Goal: Task Accomplishment & Management: Manage account settings

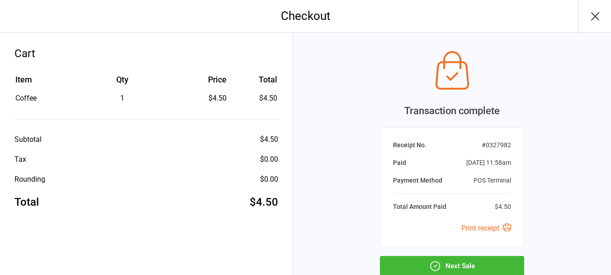
click at [457, 261] on button "Next Sale" at bounding box center [452, 266] width 144 height 20
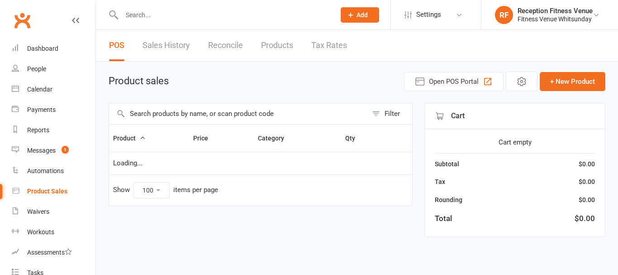
select select "100"
click at [179, 119] on input "text" at bounding box center [238, 113] width 258 height 21
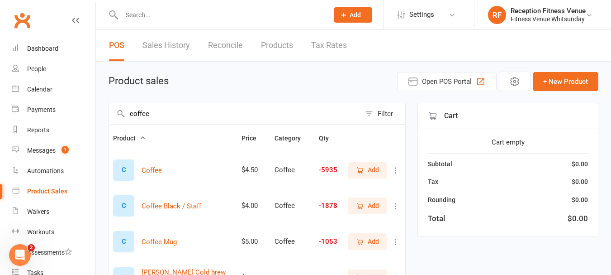
type input "coffee"
click at [379, 170] on span "Add" at bounding box center [373, 170] width 11 height 10
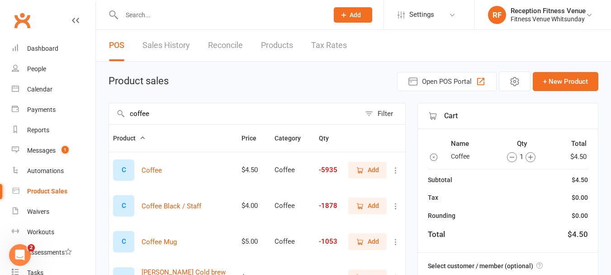
click at [379, 170] on span "Add" at bounding box center [373, 170] width 11 height 10
click at [362, 237] on span "Add" at bounding box center [367, 241] width 23 height 10
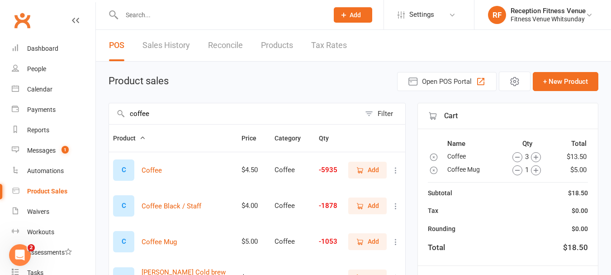
scroll to position [127, 0]
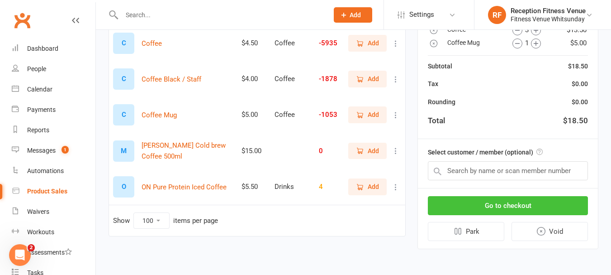
click at [494, 203] on button "Go to checkout" at bounding box center [508, 205] width 160 height 19
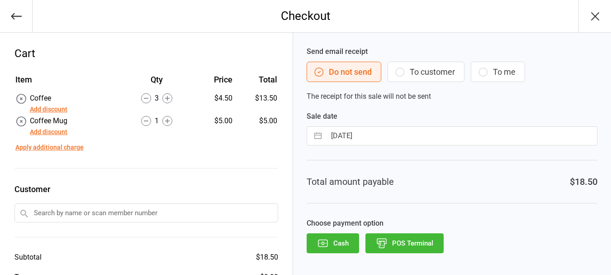
click at [421, 235] on button "POS Terminal" at bounding box center [405, 243] width 78 height 20
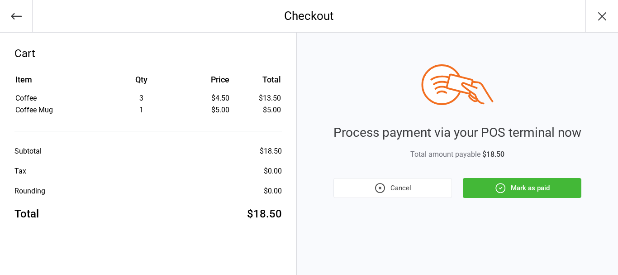
click at [488, 187] on button "Mark as paid" at bounding box center [522, 188] width 119 height 20
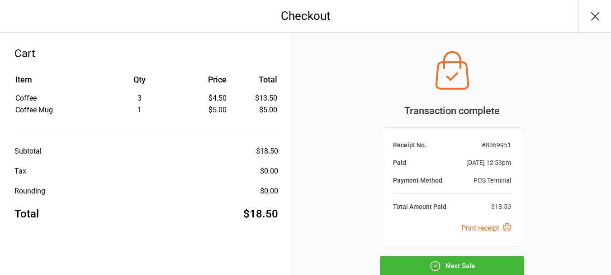
click at [448, 259] on button "Next Sale" at bounding box center [452, 266] width 144 height 20
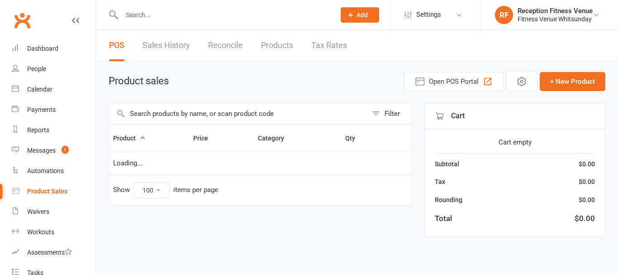
select select "100"
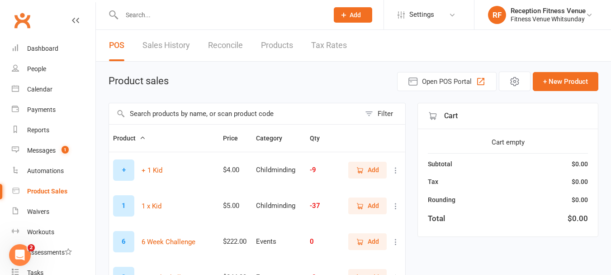
click at [185, 119] on input "text" at bounding box center [235, 113] width 252 height 21
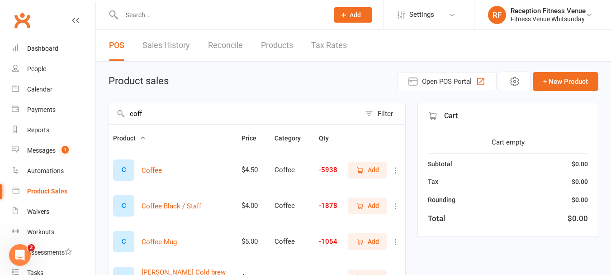
type input "coff"
click at [371, 168] on span "Add" at bounding box center [373, 170] width 11 height 10
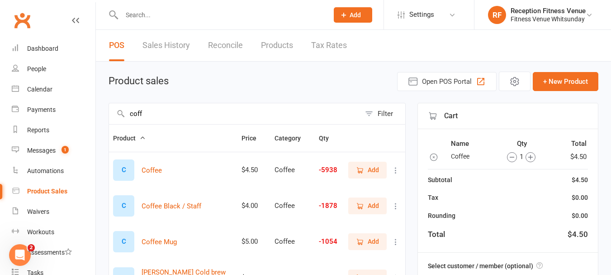
click at [371, 168] on span "Add" at bounding box center [373, 170] width 11 height 10
click at [365, 167] on span "Add" at bounding box center [367, 170] width 23 height 10
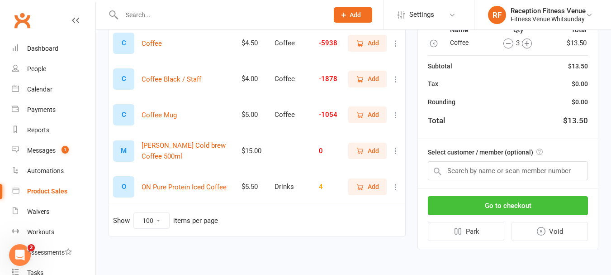
click at [489, 203] on button "Go to checkout" at bounding box center [508, 205] width 160 height 19
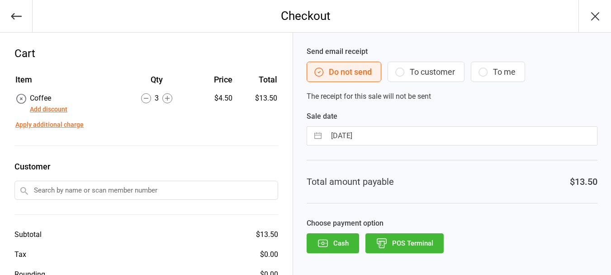
click at [326, 242] on icon "button" at bounding box center [323, 243] width 12 height 12
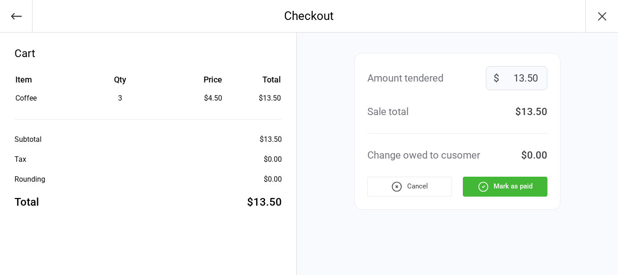
click at [475, 185] on button "Mark as paid" at bounding box center [505, 186] width 85 height 20
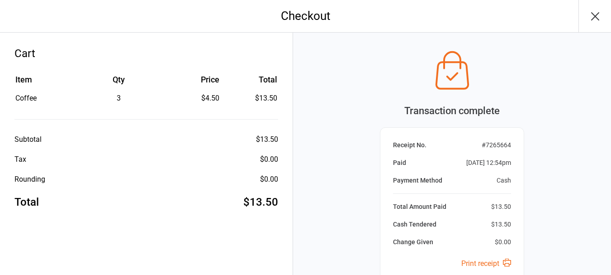
scroll to position [95, 0]
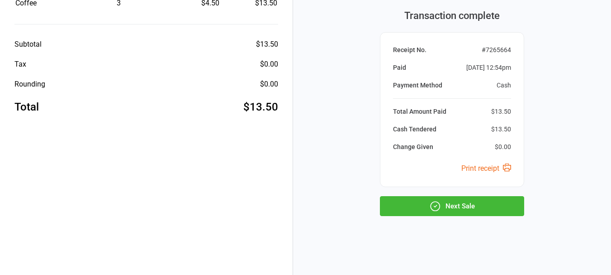
click at [485, 213] on button "Next Sale" at bounding box center [452, 206] width 144 height 20
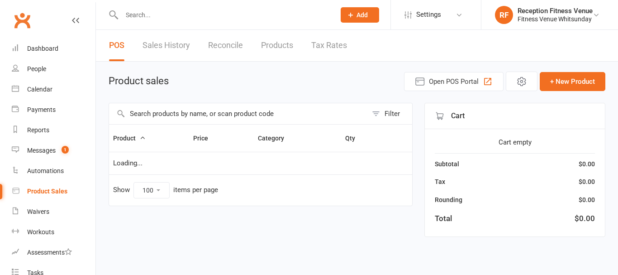
select select "100"
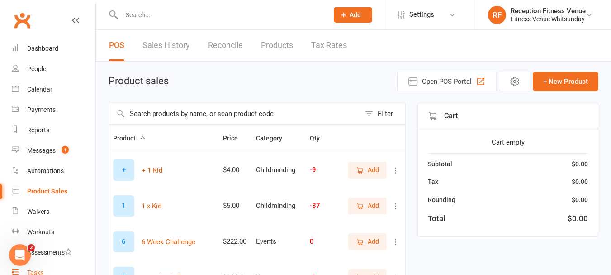
scroll to position [90, 0]
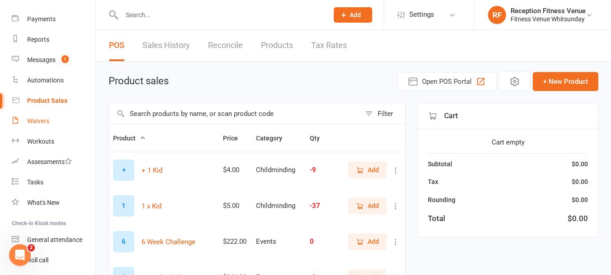
click at [45, 118] on div "Waivers" at bounding box center [38, 120] width 22 height 7
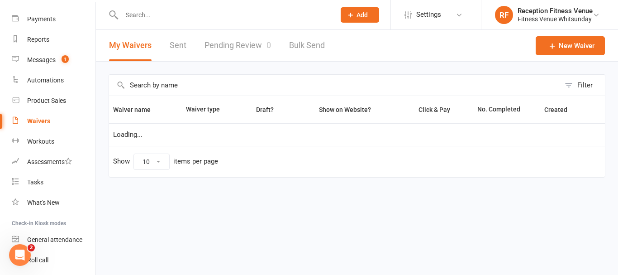
select select "50"
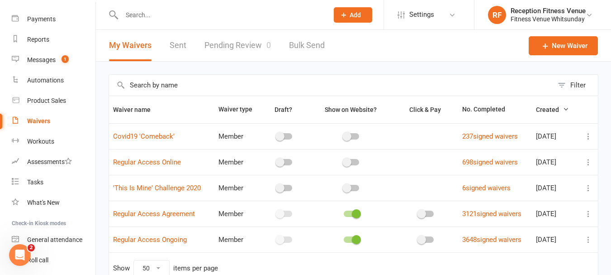
click at [235, 45] on link "Pending Review 0" at bounding box center [237, 45] width 67 height 31
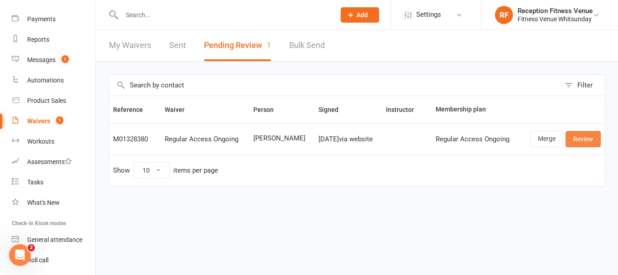
click at [573, 131] on link "Review" at bounding box center [582, 139] width 35 height 16
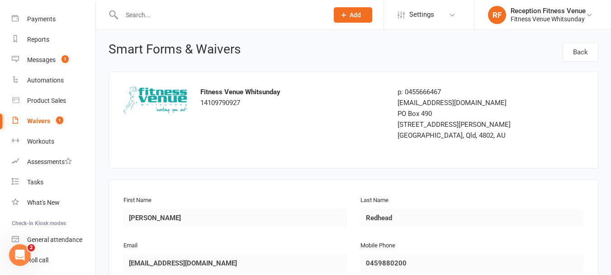
scroll to position [136, 0]
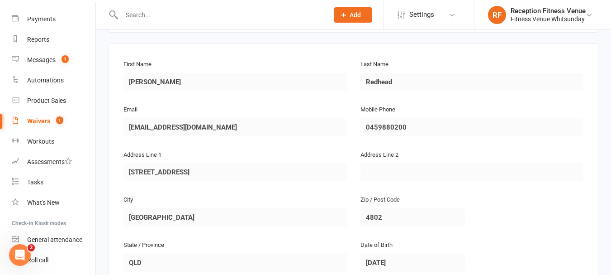
click at [110, 148] on div "First Name [PERSON_NAME] Last Name Redhead Email [EMAIL_ADDRESS][DOMAIN_NAME] M…" at bounding box center [354, 171] width 490 height 256
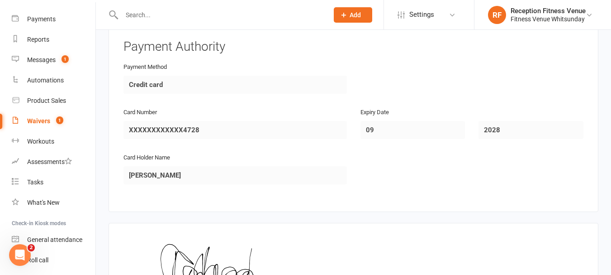
scroll to position [1340, 0]
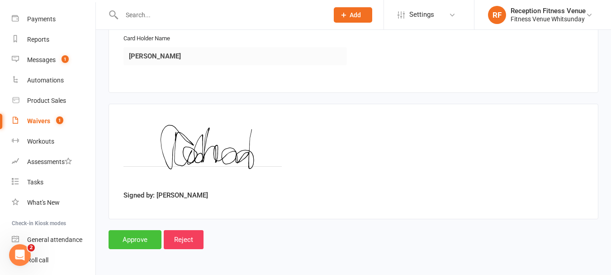
click at [138, 237] on input "Approve" at bounding box center [135, 239] width 53 height 19
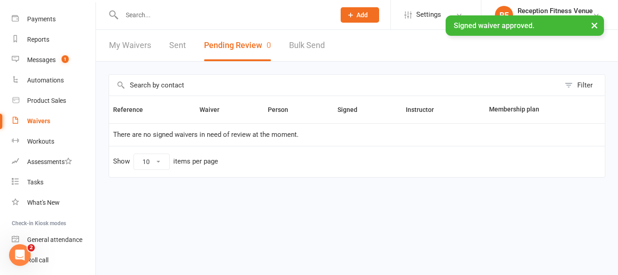
click at [181, 39] on link "Sent" at bounding box center [177, 45] width 17 height 31
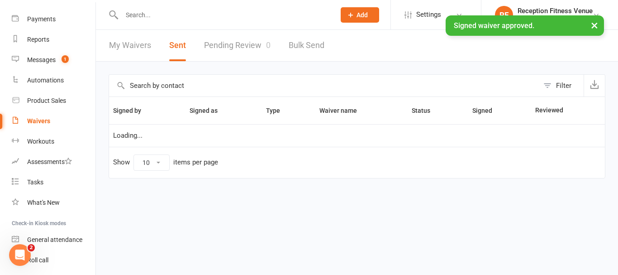
select select "100"
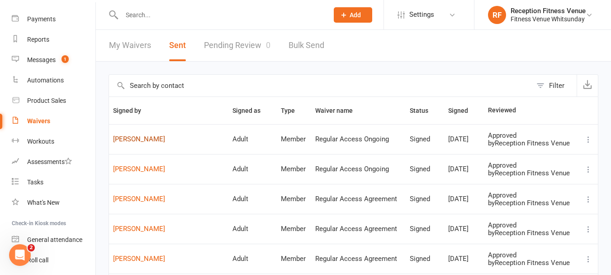
click at [144, 137] on link "[PERSON_NAME]" at bounding box center [168, 139] width 111 height 8
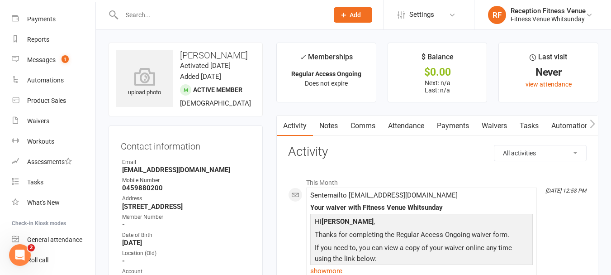
click at [591, 121] on icon "button" at bounding box center [592, 123] width 5 height 9
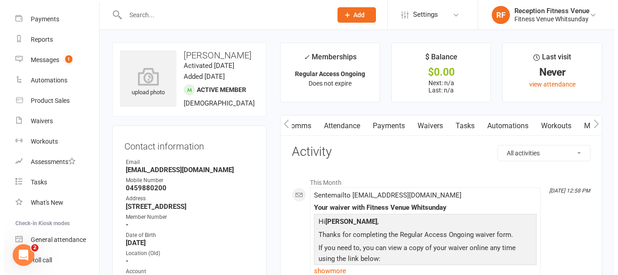
scroll to position [0, 136]
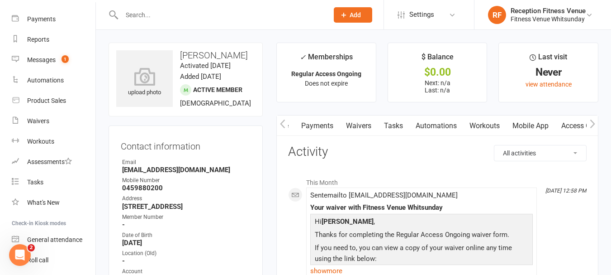
click at [533, 132] on link "Mobile App" at bounding box center [530, 125] width 49 height 21
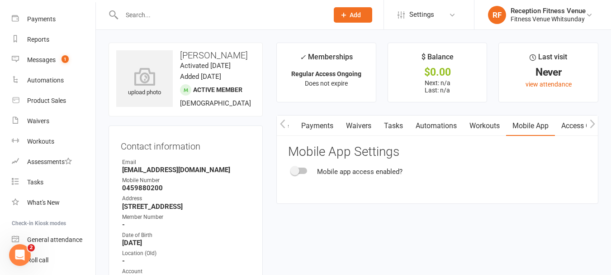
click at [304, 172] on div at bounding box center [299, 170] width 15 height 6
click at [292, 169] on input "checkbox" at bounding box center [292, 169] width 0 height 0
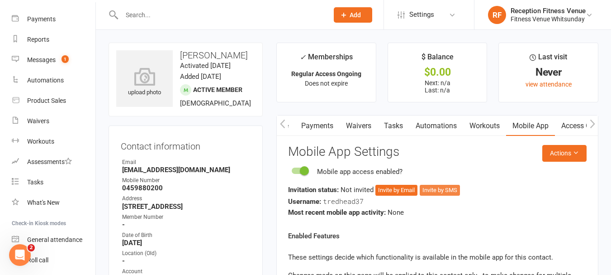
click at [447, 188] on button "Invite by SMS" at bounding box center [440, 190] width 40 height 11
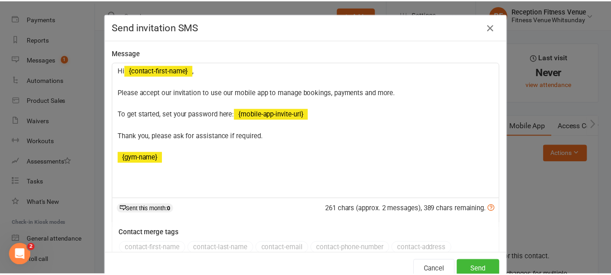
scroll to position [86, 0]
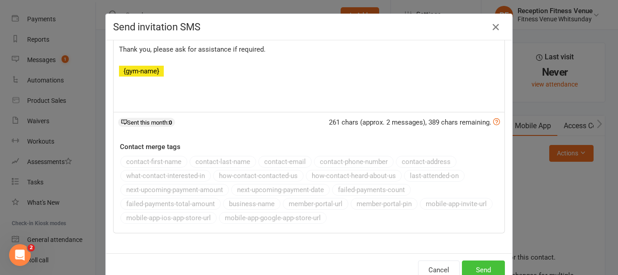
click at [482, 268] on button "Send" at bounding box center [483, 269] width 43 height 19
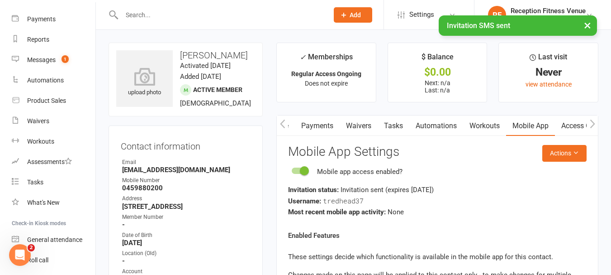
click at [564, 124] on link "Access Control" at bounding box center [585, 125] width 60 height 21
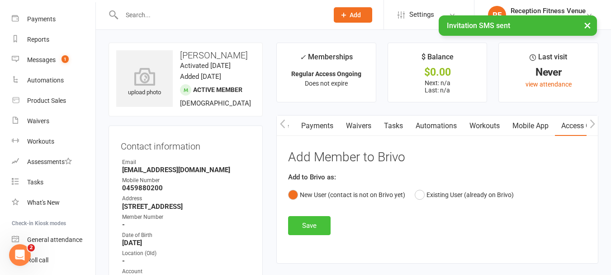
click at [315, 220] on button "Save" at bounding box center [309, 225] width 43 height 19
